Goal: Task Accomplishment & Management: Manage account settings

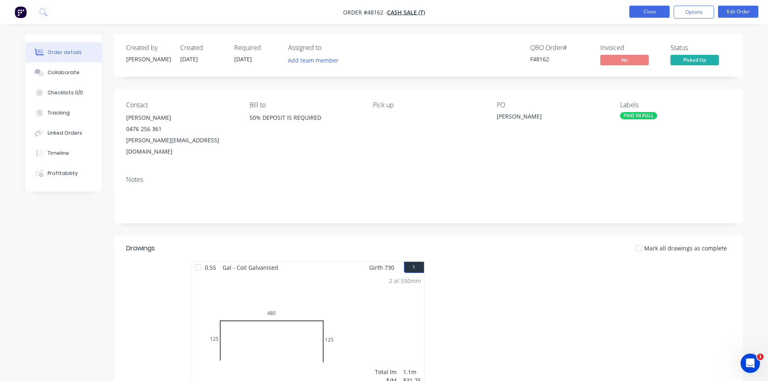
click at [637, 16] on button "Close" at bounding box center [649, 12] width 40 height 12
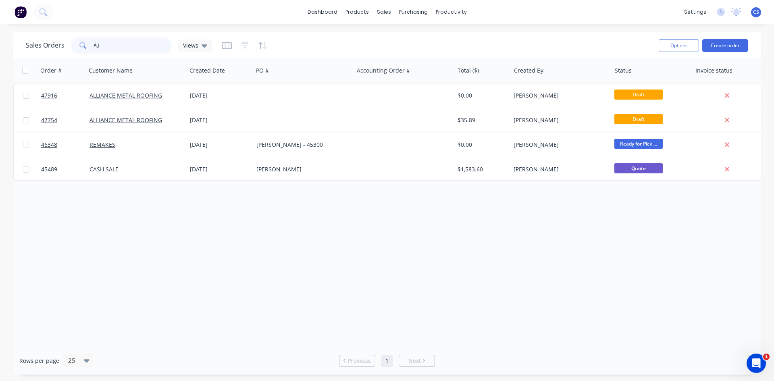
drag, startPoint x: 146, startPoint y: 49, endPoint x: 23, endPoint y: 42, distance: 123.9
click at [23, 42] on div "Sales Orders AJ Views Options Create order" at bounding box center [387, 45] width 748 height 26
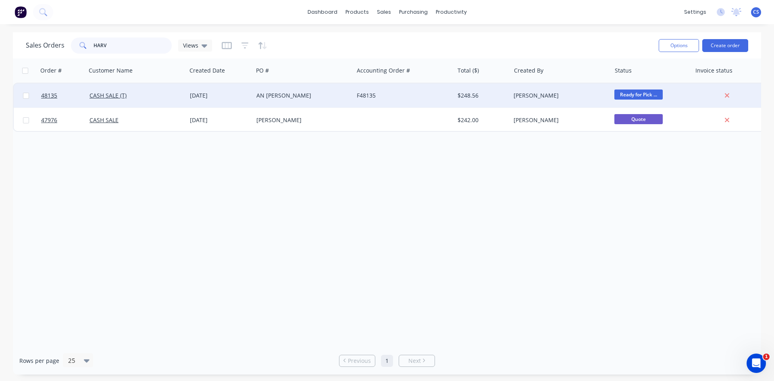
type input "HARV"
click at [270, 104] on div "AN [PERSON_NAME]" at bounding box center [303, 95] width 100 height 24
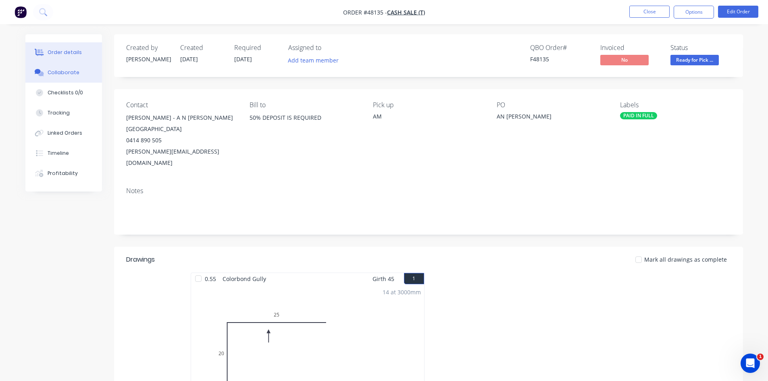
click at [68, 73] on div "Collaborate" at bounding box center [64, 72] width 32 height 7
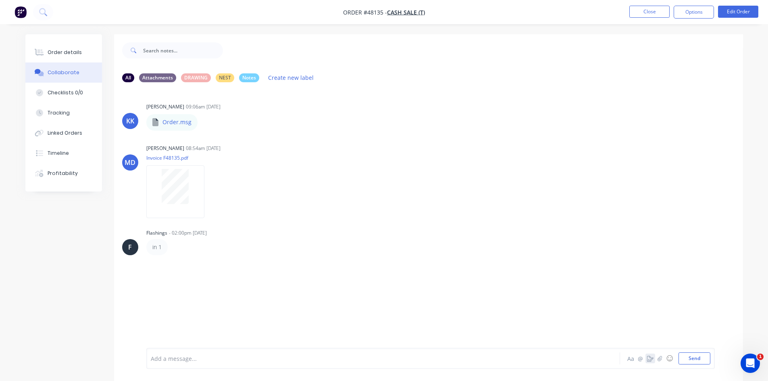
click at [649, 362] on button "button" at bounding box center [650, 358] width 10 height 10
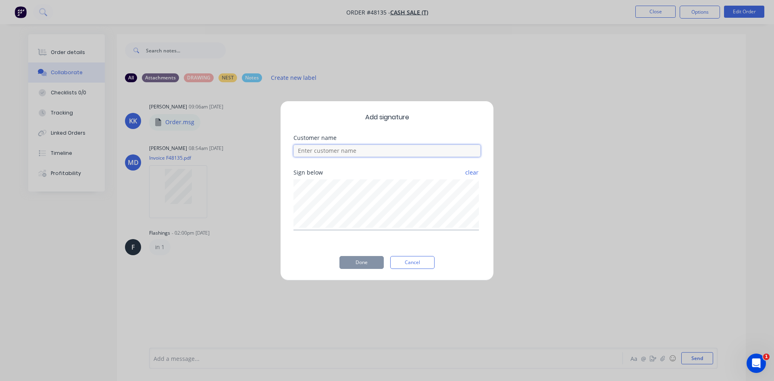
click at [421, 150] on input at bounding box center [386, 151] width 187 height 12
type input "[PERSON_NAME]"
click at [354, 262] on button "Done" at bounding box center [361, 262] width 44 height 13
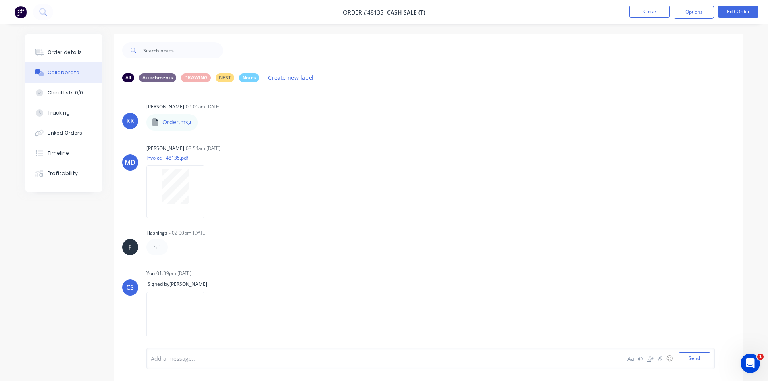
click at [66, 41] on div "Order details Collaborate Checklists 0/0 Tracking Linked Orders Timeline Profit…" at bounding box center [63, 112] width 77 height 157
click at [65, 52] on div "Order details" at bounding box center [65, 52] width 34 height 7
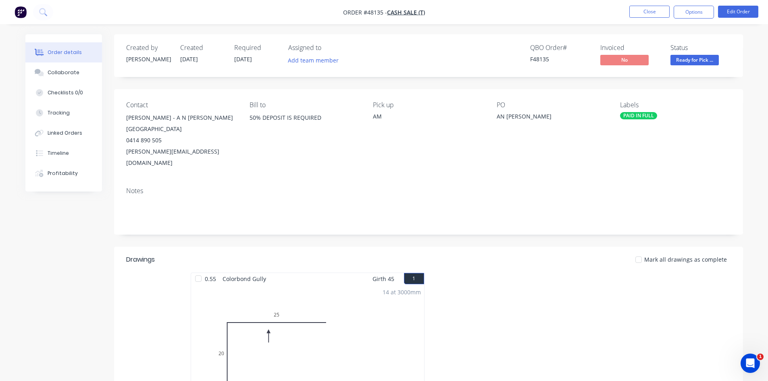
click at [707, 60] on span "Ready for Pick ..." at bounding box center [694, 60] width 48 height 10
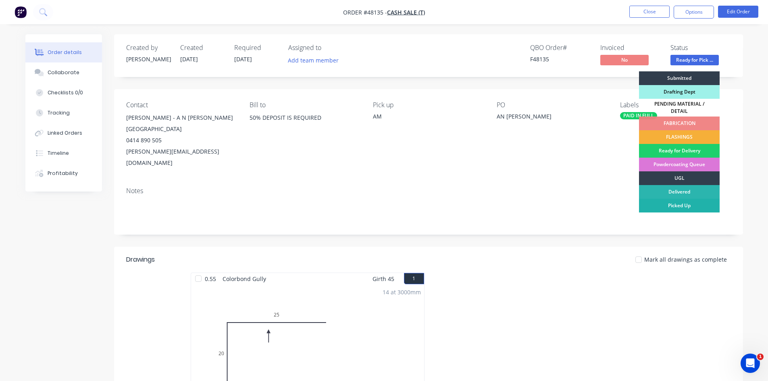
click at [664, 199] on div "Picked Up" at bounding box center [679, 206] width 81 height 14
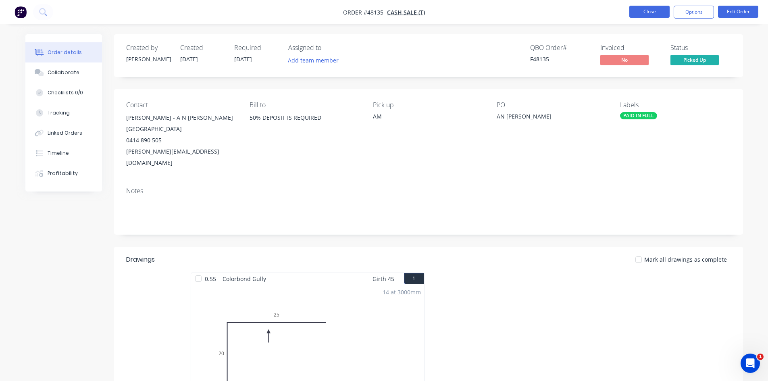
click at [642, 9] on button "Close" at bounding box center [649, 12] width 40 height 12
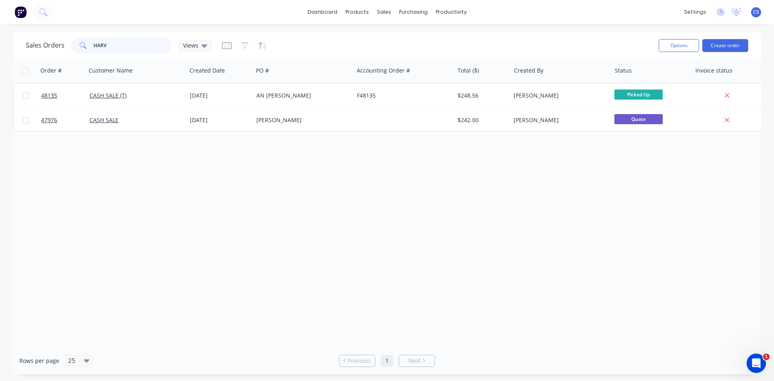
drag, startPoint x: 122, startPoint y: 41, endPoint x: 41, endPoint y: 33, distance: 81.8
click at [41, 33] on div "Sales Orders HARV Views Options Create order" at bounding box center [387, 45] width 748 height 26
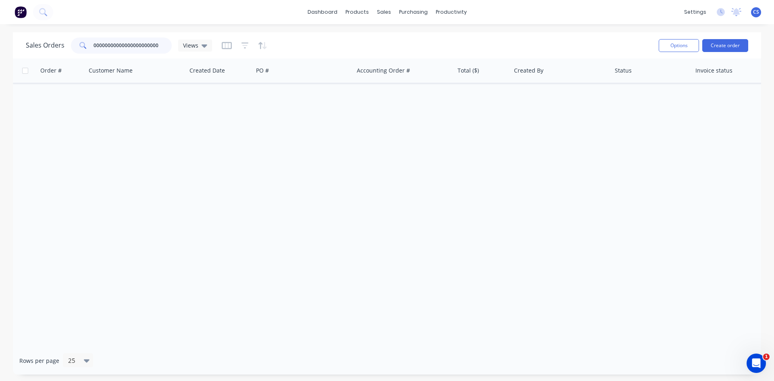
type input "00000000000000000000000"
